Goal: Information Seeking & Learning: Learn about a topic

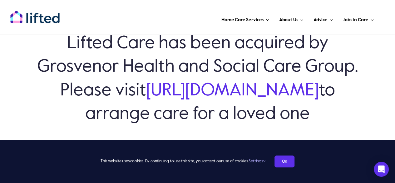
scroll to position [30, 0]
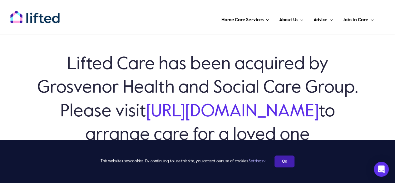
click at [286, 158] on link "OK" at bounding box center [284, 161] width 20 height 12
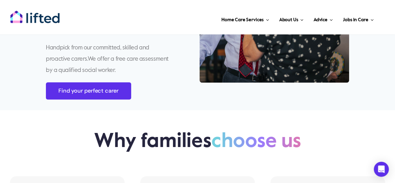
scroll to position [316, 0]
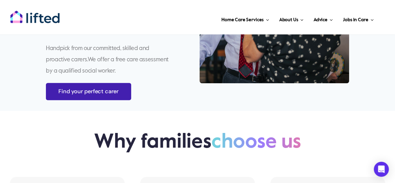
click at [82, 89] on span "Find your perfect carer" at bounding box center [88, 91] width 60 height 7
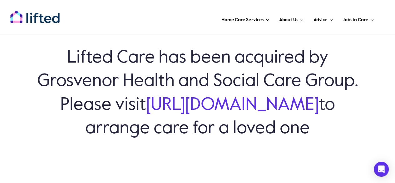
scroll to position [37, 0]
click at [146, 113] on link "[URL][DOMAIN_NAME]" at bounding box center [232, 104] width 173 height 17
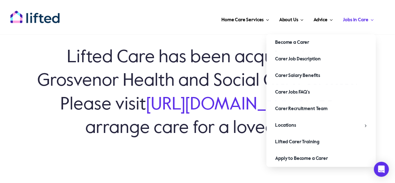
click at [353, 17] on span "Jobs in Care" at bounding box center [355, 20] width 25 height 10
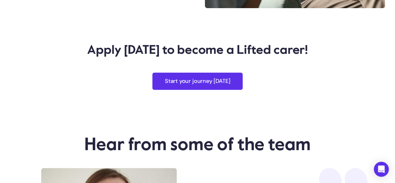
scroll to position [1282, 0]
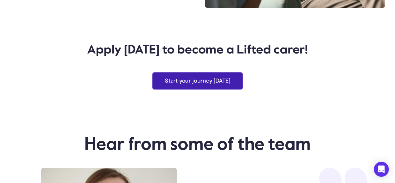
click at [183, 82] on span "Start your journey today" at bounding box center [198, 80] width 66 height 7
